Goal: Task Accomplishment & Management: Manage account settings

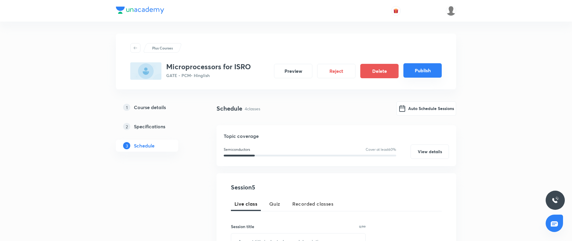
click at [425, 73] on button "Publish" at bounding box center [422, 70] width 38 height 14
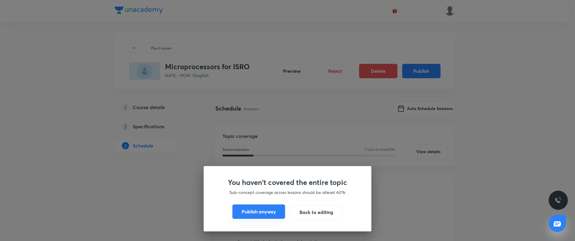
click at [260, 207] on button "Publish anyway" at bounding box center [258, 211] width 53 height 14
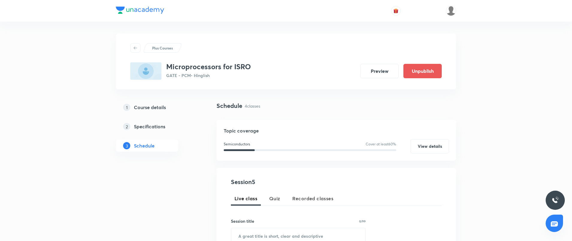
click at [230, 62] on h3 "Microprocessors for ISRO" at bounding box center [208, 66] width 85 height 9
copy h3 "Microprocessors for ISRO"
click at [387, 70] on button "Preview" at bounding box center [379, 70] width 38 height 14
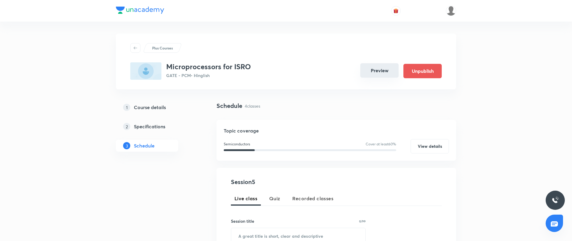
click at [372, 72] on button "Preview" at bounding box center [379, 70] width 38 height 14
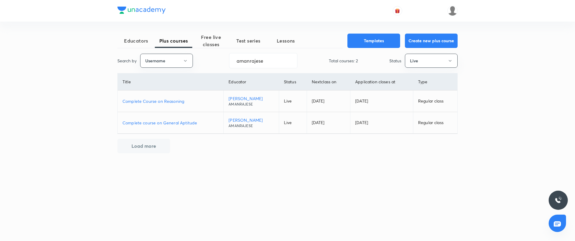
click at [246, 68] on div "Educators Plus courses Free live classes Test series Lessons Templates Create n…" at bounding box center [287, 93] width 340 height 119
click at [248, 66] on input "amanrajese" at bounding box center [263, 60] width 68 height 15
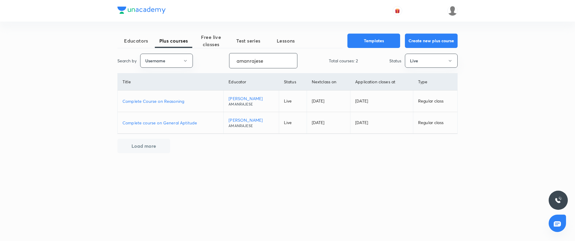
click at [248, 66] on input "amanrajese" at bounding box center [263, 60] width 68 height 15
paste input "akashsharma845-905"
click at [253, 60] on input "aakashsharma845-905" at bounding box center [263, 60] width 68 height 15
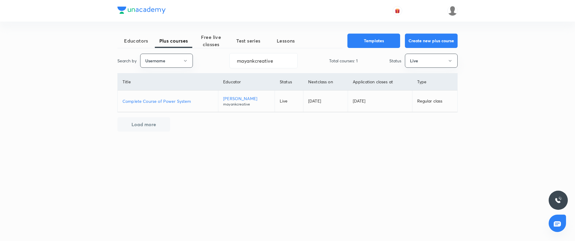
click at [187, 99] on p "Complete Course of Power System" at bounding box center [167, 101] width 91 height 6
click at [271, 59] on input "mayankcreative" at bounding box center [264, 60] width 68 height 15
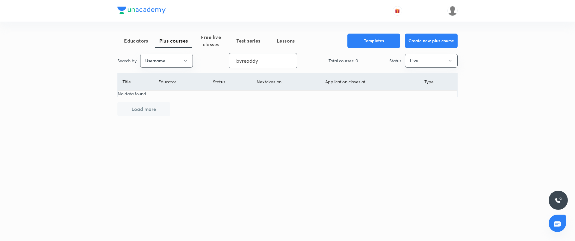
click at [249, 60] on input "bvreaddy" at bounding box center [263, 60] width 68 height 15
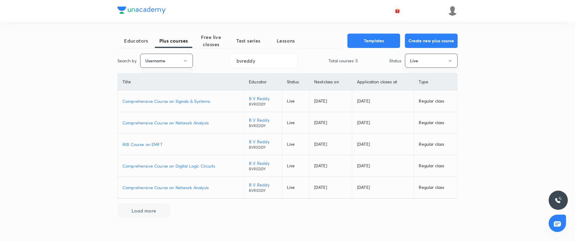
click at [177, 126] on td "Comprehensive Course on Network Analysis" at bounding box center [181, 123] width 126 height 22
click at [179, 124] on p "Comprehensive Course on Network Analysis" at bounding box center [180, 122] width 116 height 6
click at [246, 59] on input "bvreddy" at bounding box center [263, 60] width 68 height 15
paste input "aakashsharma845-905"
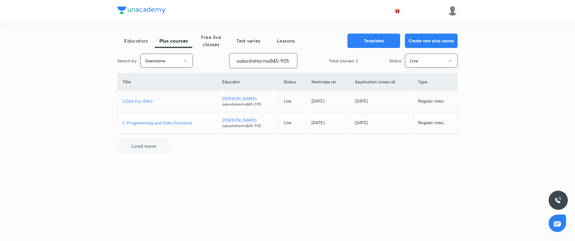
scroll to position [0, 0]
type input "aakashsharma845-905"
click at [148, 99] on p "CDSA For ISRO" at bounding box center [167, 101] width 90 height 6
click at [187, 122] on p "C Programming and Data Structure" at bounding box center [167, 122] width 90 height 6
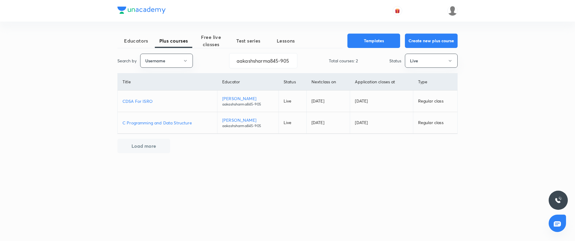
click at [94, 48] on div "Educators Plus courses Free live classes Test series Lessons Templates Create n…" at bounding box center [287, 120] width 575 height 241
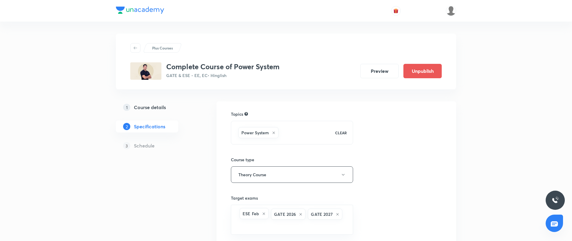
click at [154, 108] on h5 "Course details" at bounding box center [150, 107] width 32 height 7
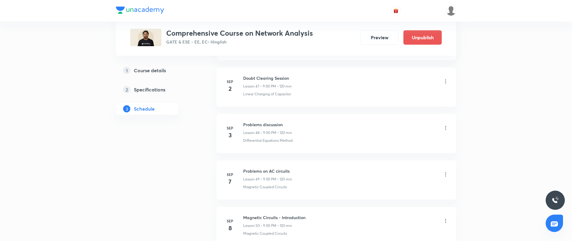
scroll to position [2428, 0]
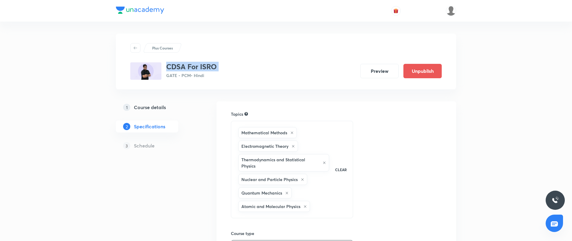
click at [180, 65] on h3 "CDSA For ISRO" at bounding box center [191, 66] width 51 height 9
click at [153, 108] on h5 "Course details" at bounding box center [150, 107] width 32 height 7
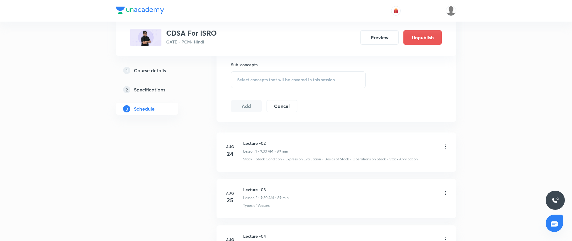
scroll to position [628, 0]
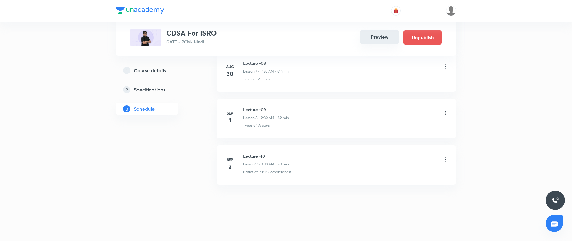
click at [378, 31] on button "Preview" at bounding box center [379, 37] width 38 height 14
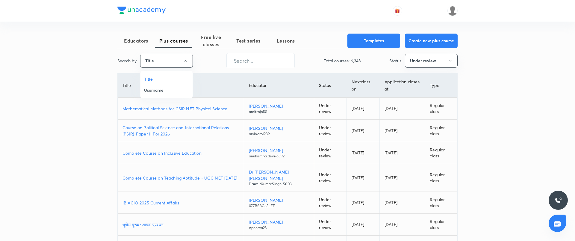
click at [165, 87] on span "Username" at bounding box center [166, 90] width 45 height 6
click at [247, 59] on input "text" at bounding box center [259, 60] width 68 height 15
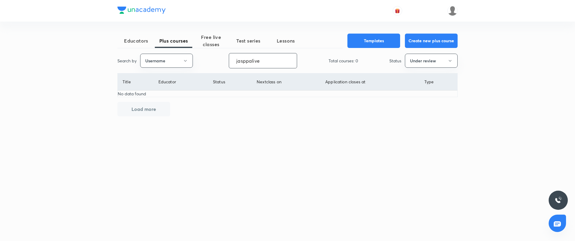
click at [248, 62] on input "jasppalive" at bounding box center [263, 60] width 68 height 15
click at [247, 60] on input "jaspalive" at bounding box center [263, 60] width 68 height 15
type input "jaspallive"
click at [432, 63] on button "Under review" at bounding box center [431, 61] width 53 height 14
click at [416, 113] on span "Live" at bounding box center [431, 112] width 45 height 6
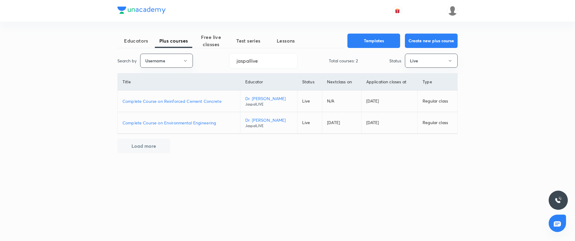
click at [188, 121] on p "Complete Course on Environmental Engineering" at bounding box center [178, 122] width 113 height 6
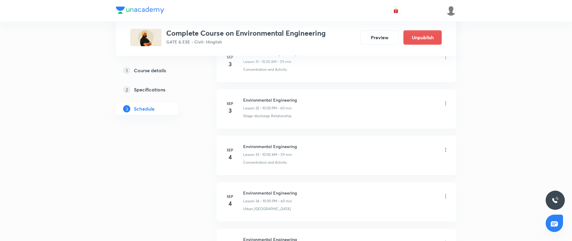
scroll to position [1761, 0]
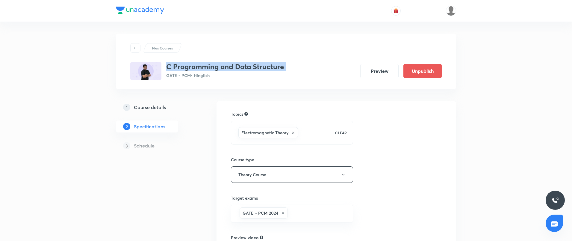
click at [155, 105] on h5 "Course details" at bounding box center [150, 107] width 32 height 7
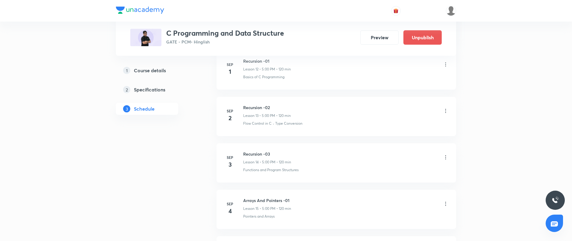
scroll to position [888, 0]
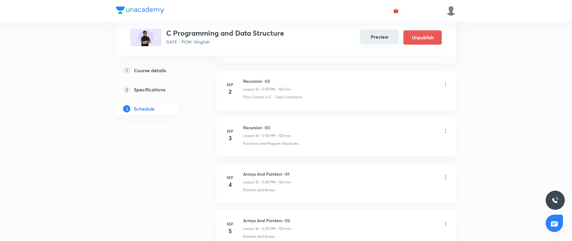
click at [377, 41] on button "Preview" at bounding box center [379, 37] width 38 height 14
